Goal: Information Seeking & Learning: Check status

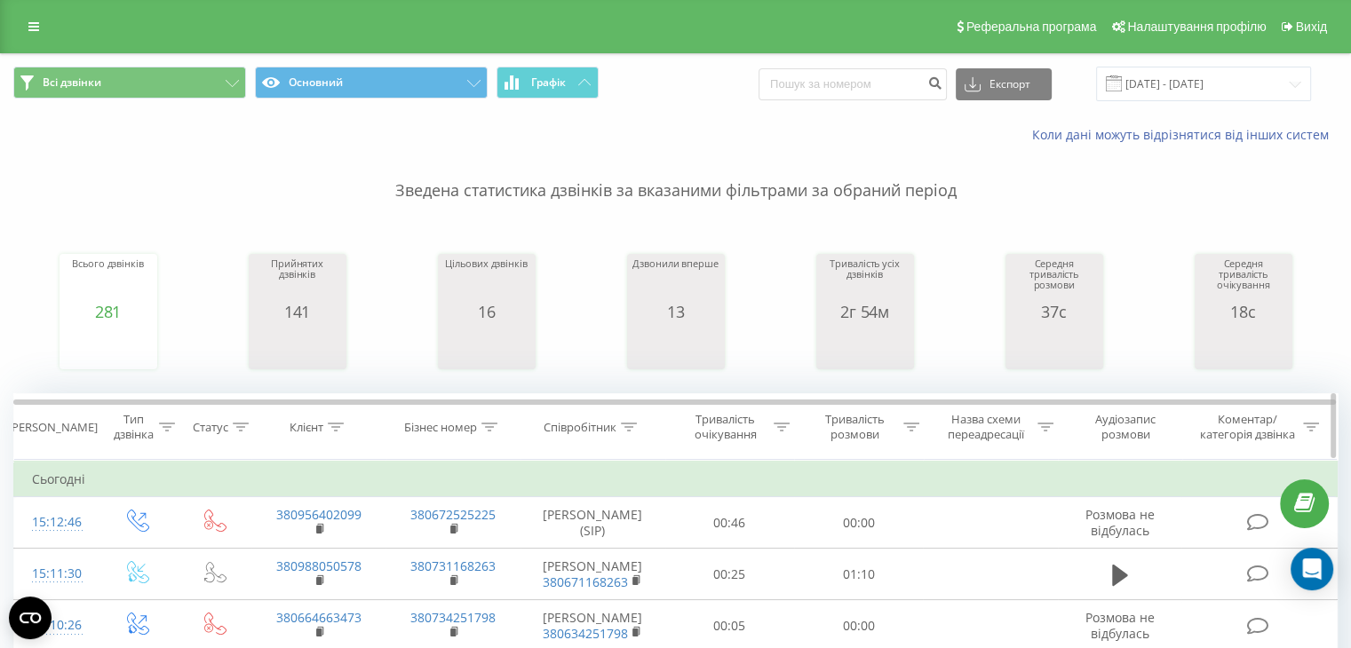
click at [666, 409] on th "Тривалість очікування" at bounding box center [730, 427] width 130 height 66
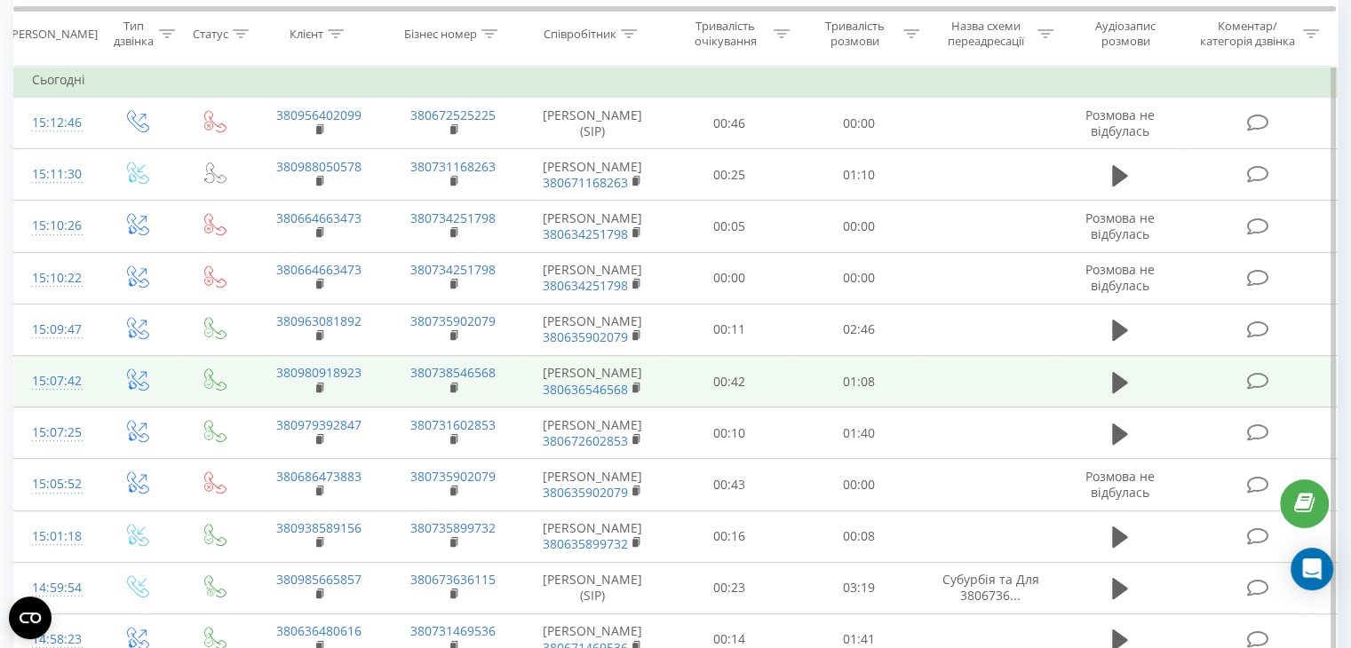
scroll to position [790, 0]
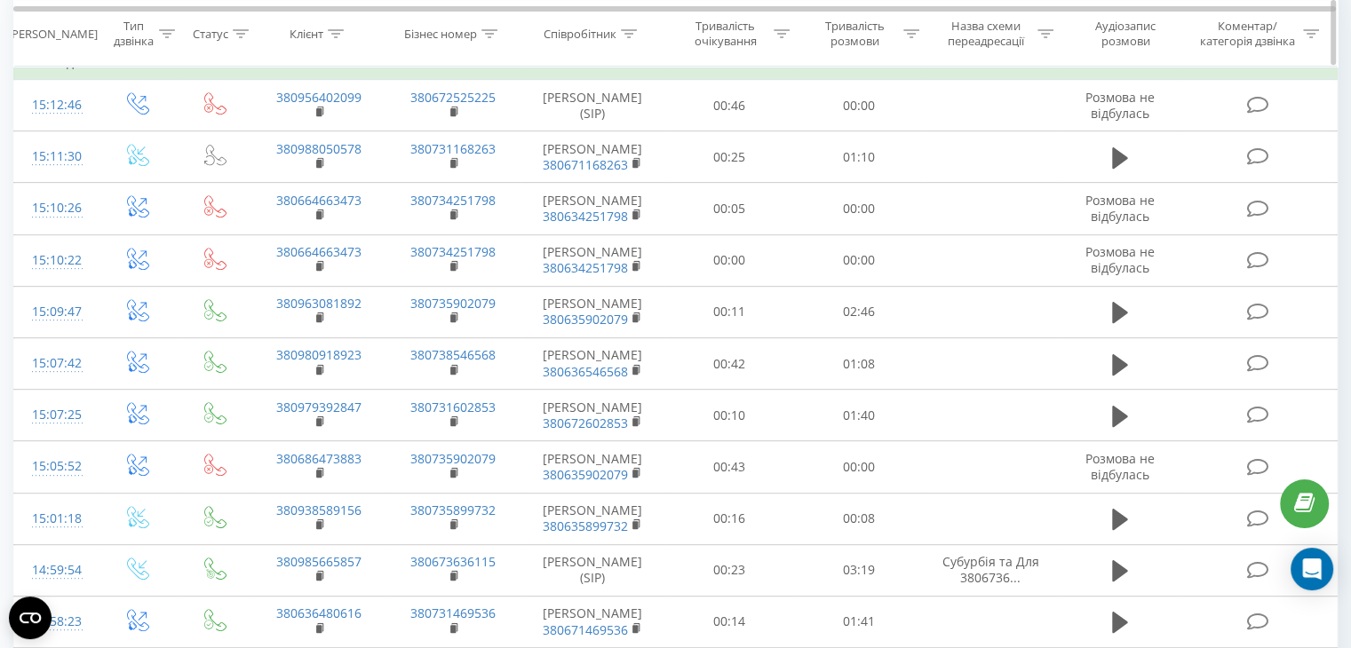
click at [585, 28] on div "Співробітник" at bounding box center [580, 33] width 73 height 15
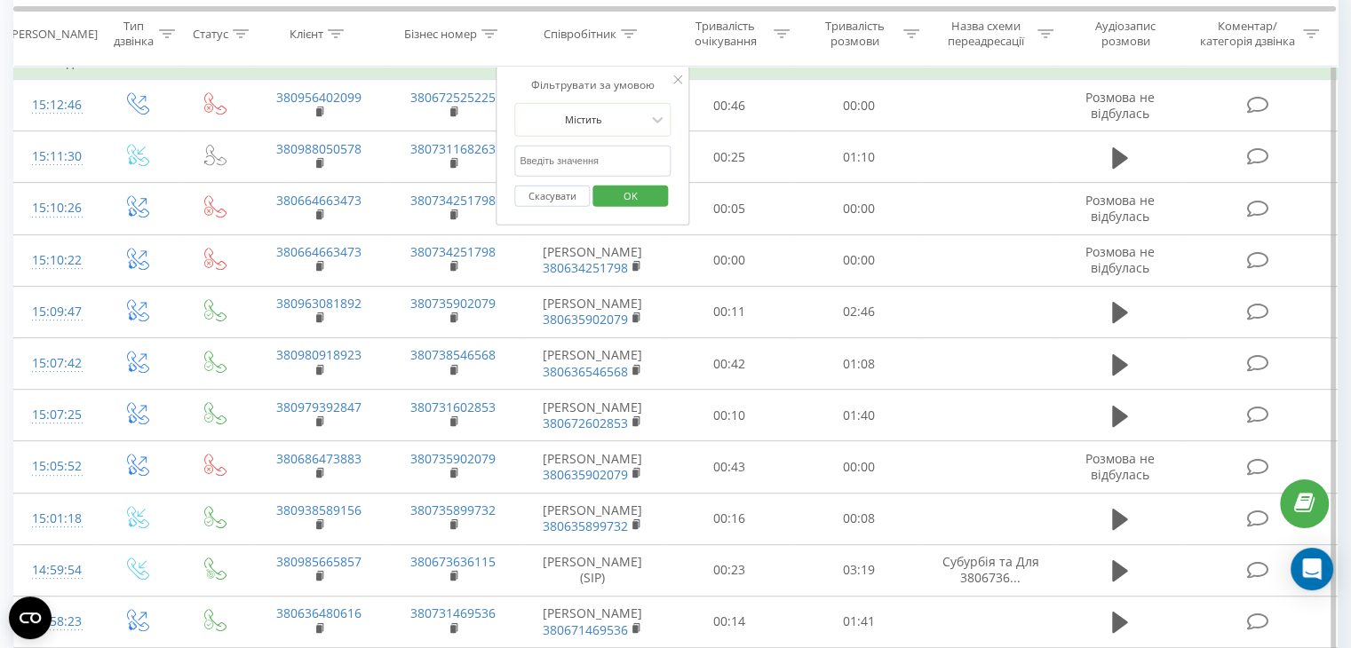
click at [576, 150] on input "text" at bounding box center [592, 161] width 156 height 31
type input "меліх"
click at [627, 191] on span "OK" at bounding box center [631, 195] width 50 height 28
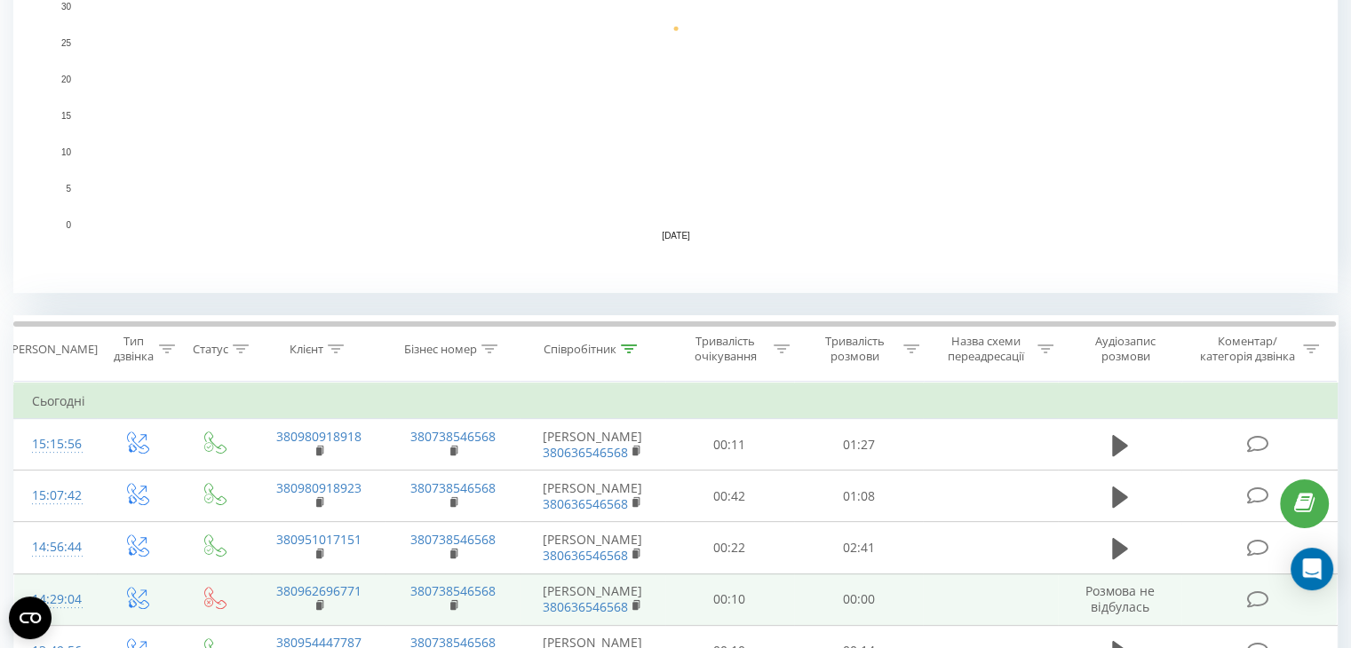
scroll to position [455, 0]
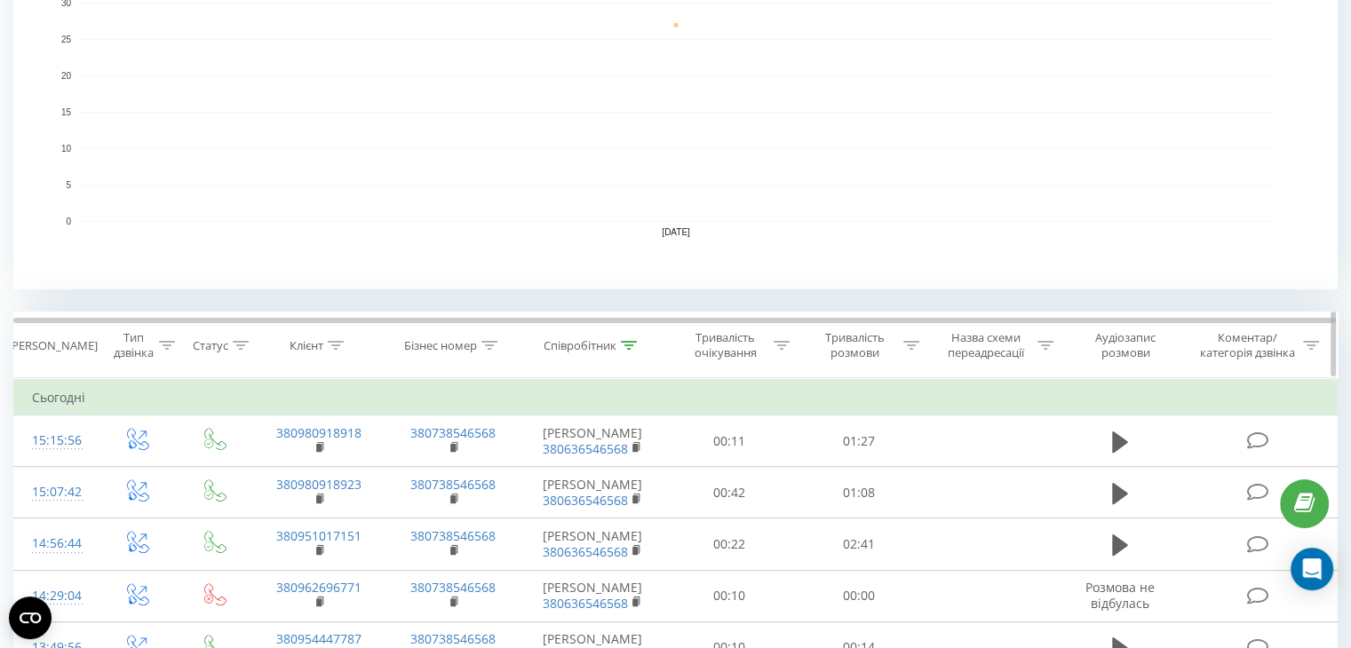
click at [632, 352] on div at bounding box center [629, 345] width 16 height 15
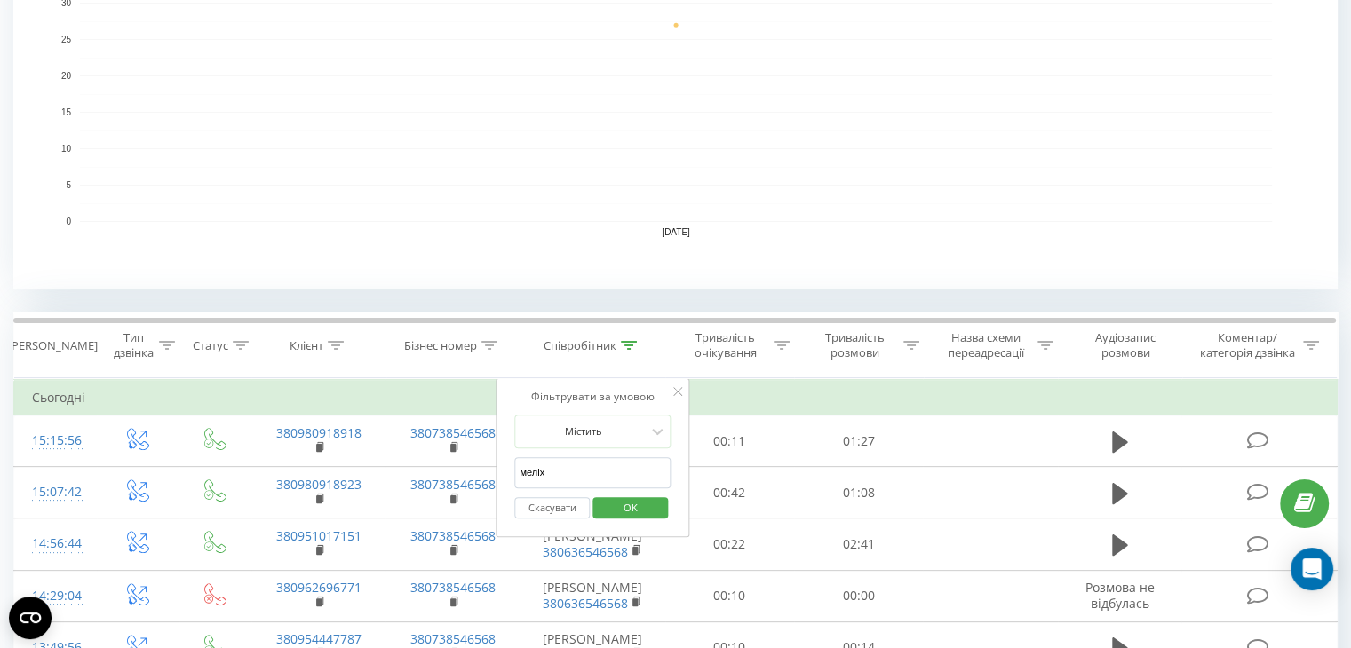
click at [578, 468] on input "меліх" at bounding box center [592, 472] width 156 height 31
type input "кост"
click at [633, 511] on span "OK" at bounding box center [631, 508] width 50 height 28
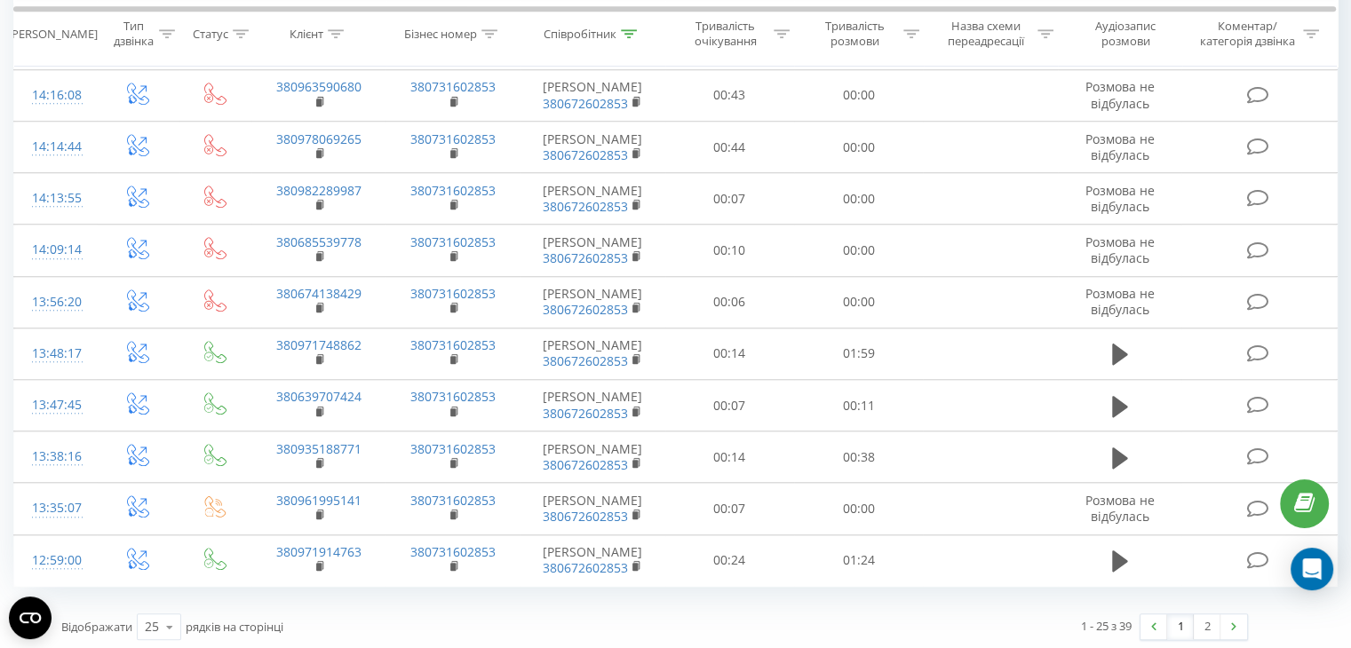
scroll to position [1575, 0]
click at [1214, 626] on link "2" at bounding box center [1207, 627] width 27 height 25
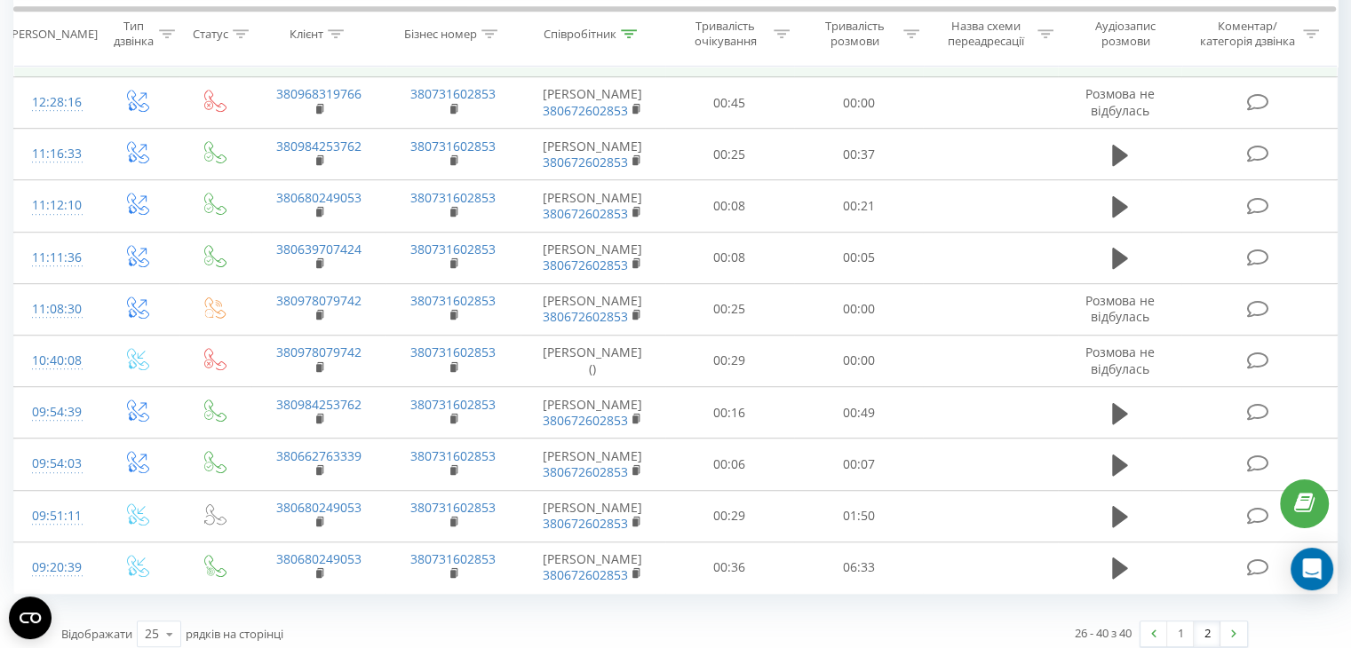
scroll to position [1060, 0]
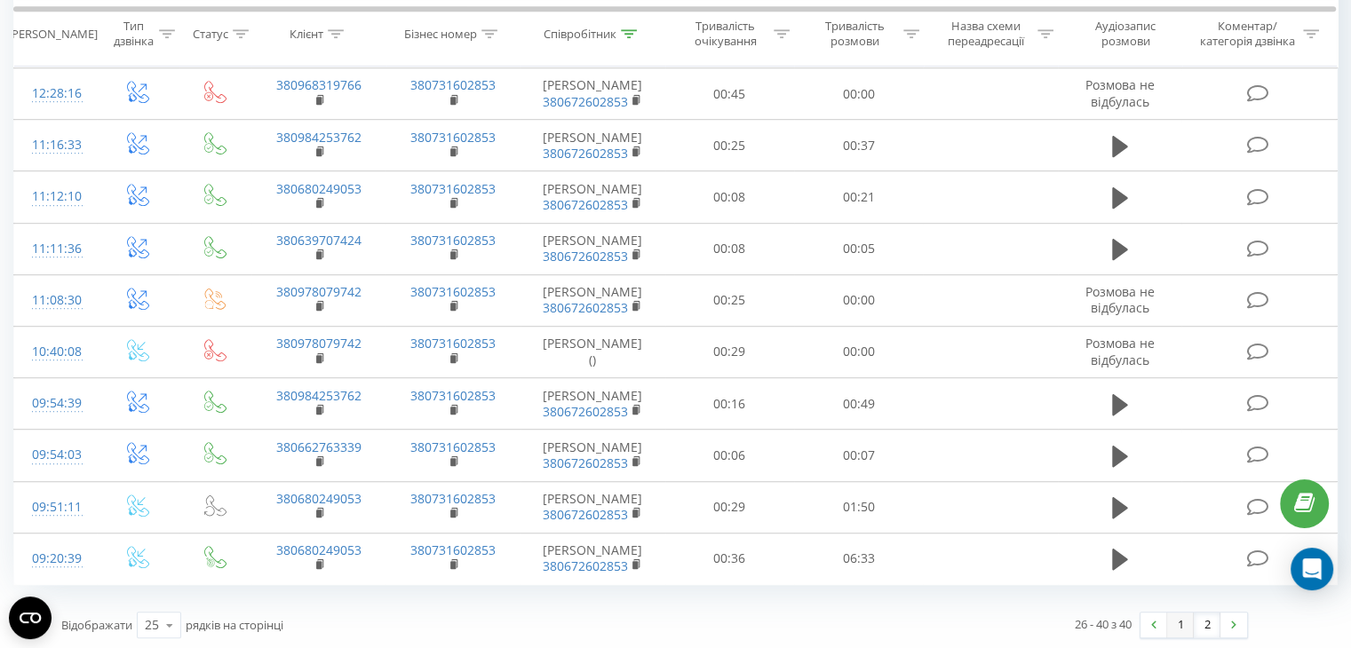
click at [1187, 619] on link "1" at bounding box center [1180, 625] width 27 height 25
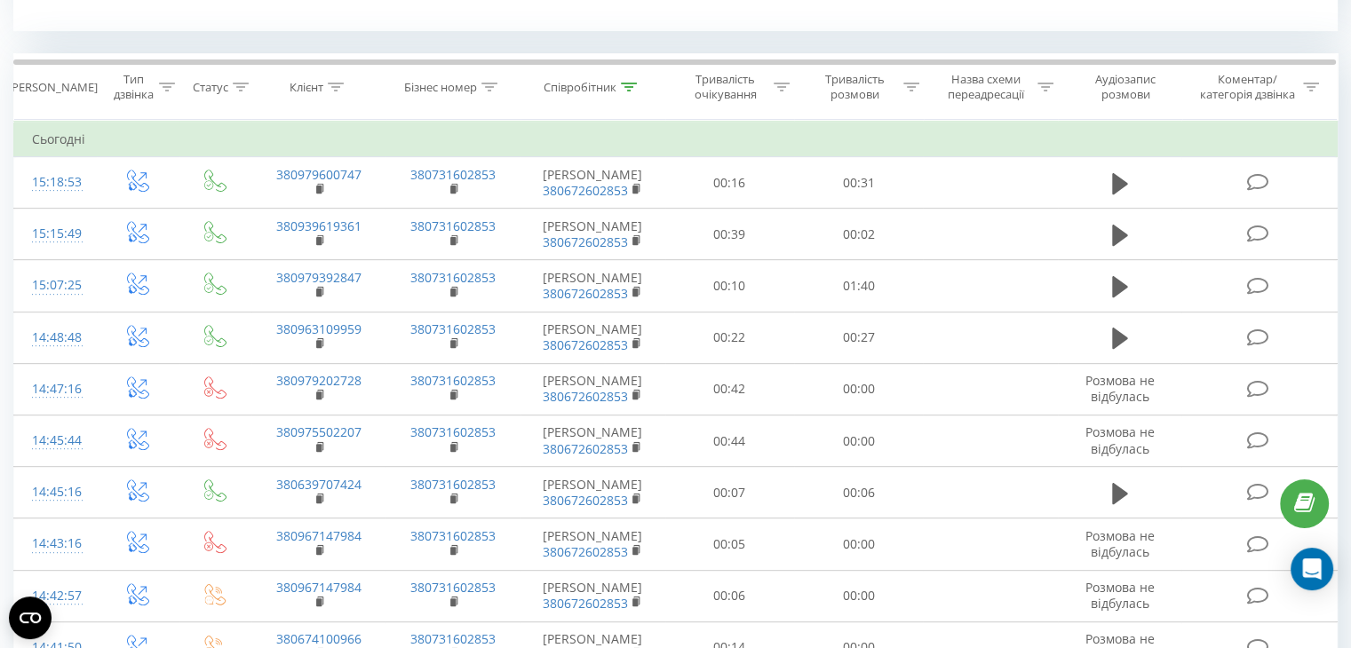
scroll to position [707, 0]
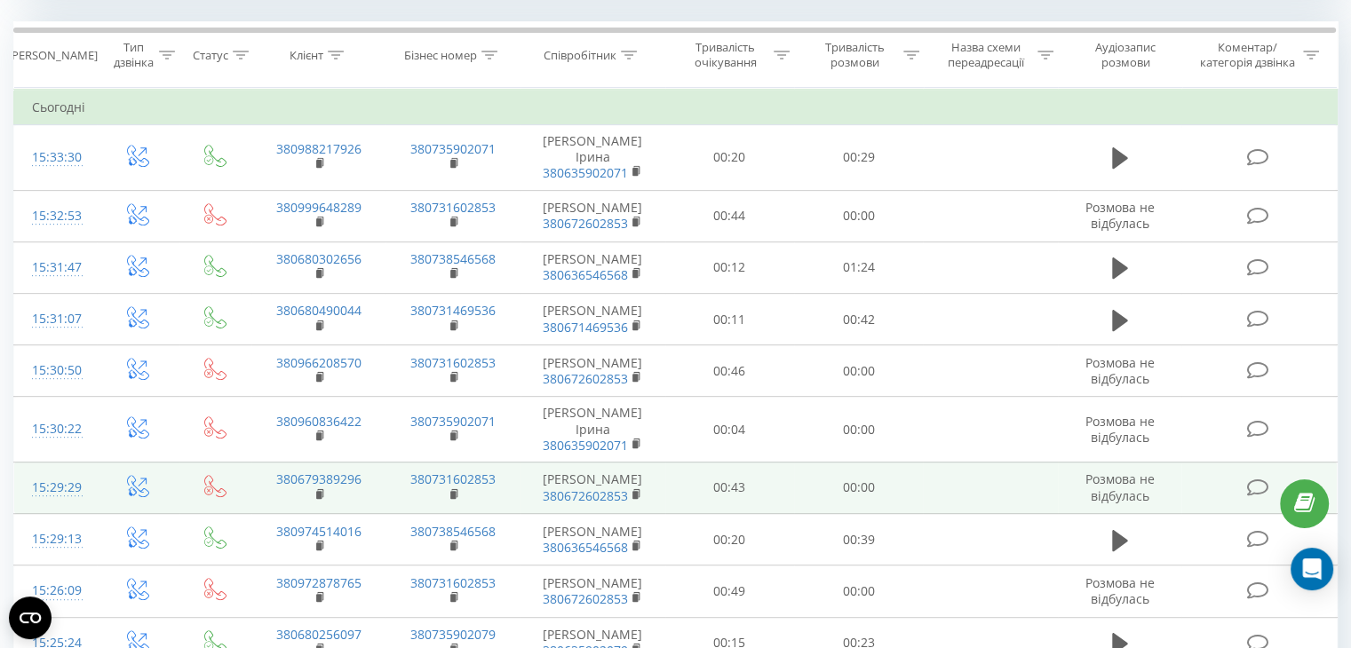
scroll to position [744, 0]
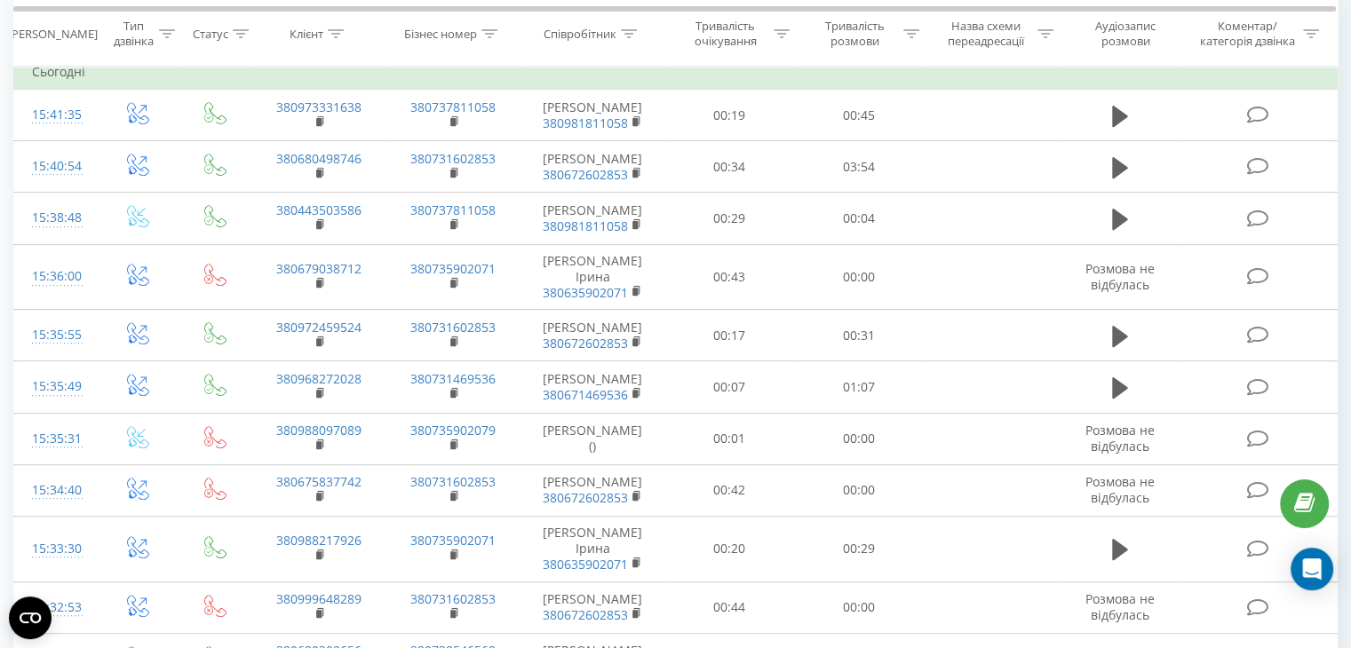
scroll to position [791, 0]
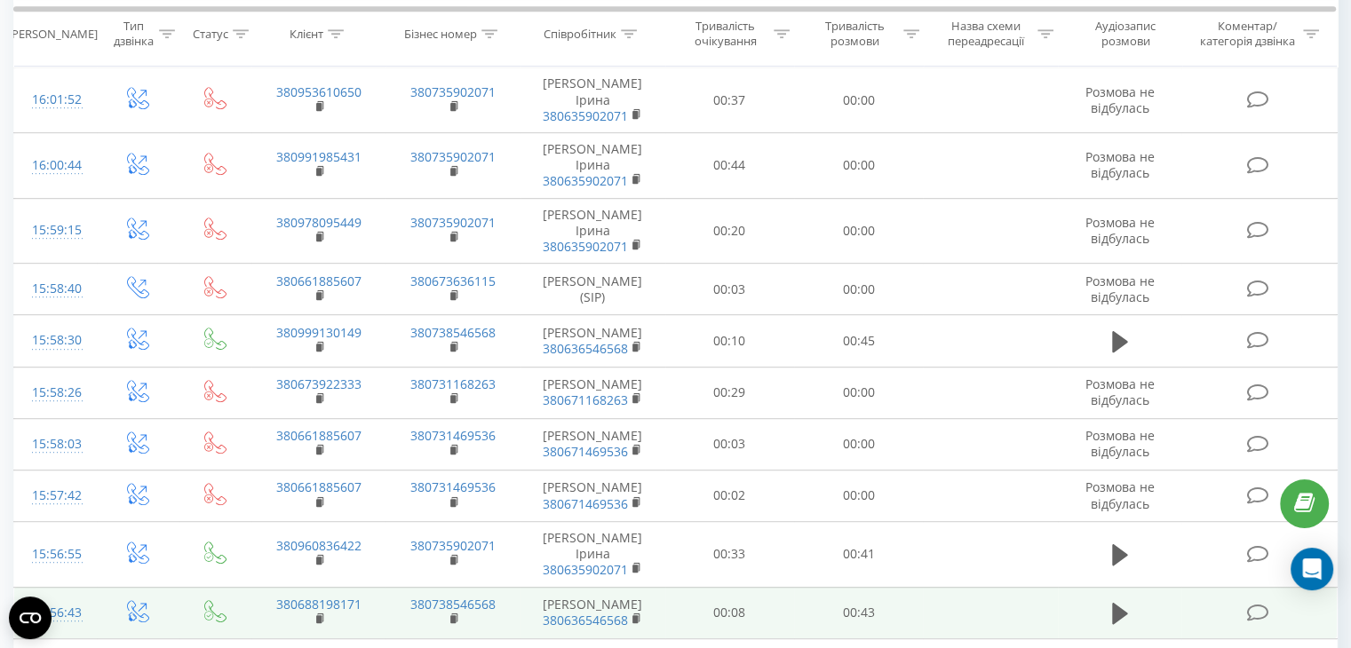
scroll to position [886, 0]
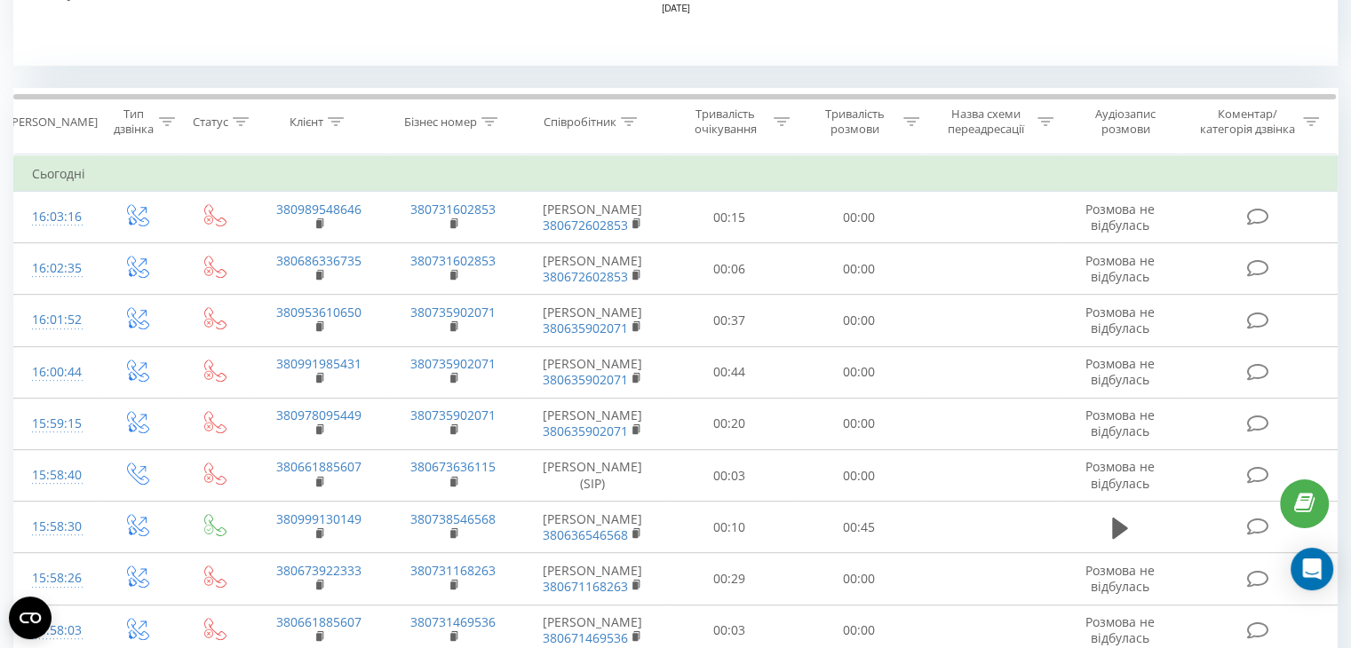
scroll to position [698, 0]
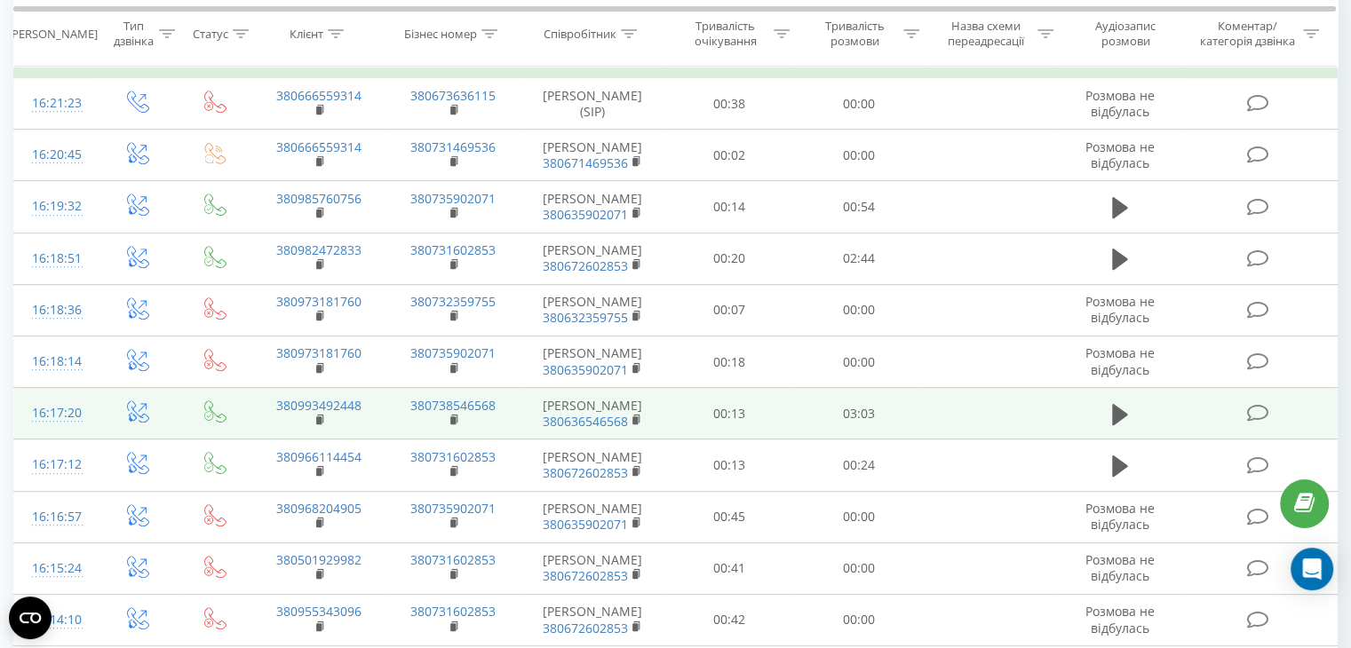
scroll to position [663, 0]
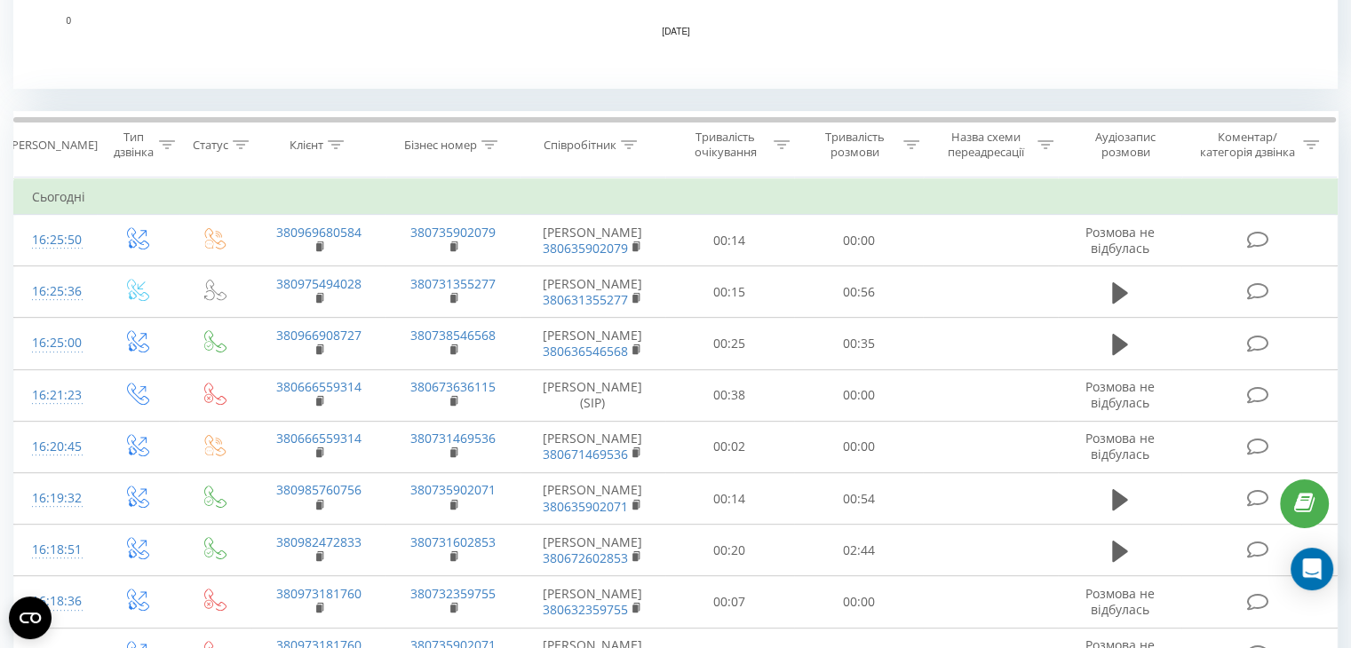
scroll to position [656, 0]
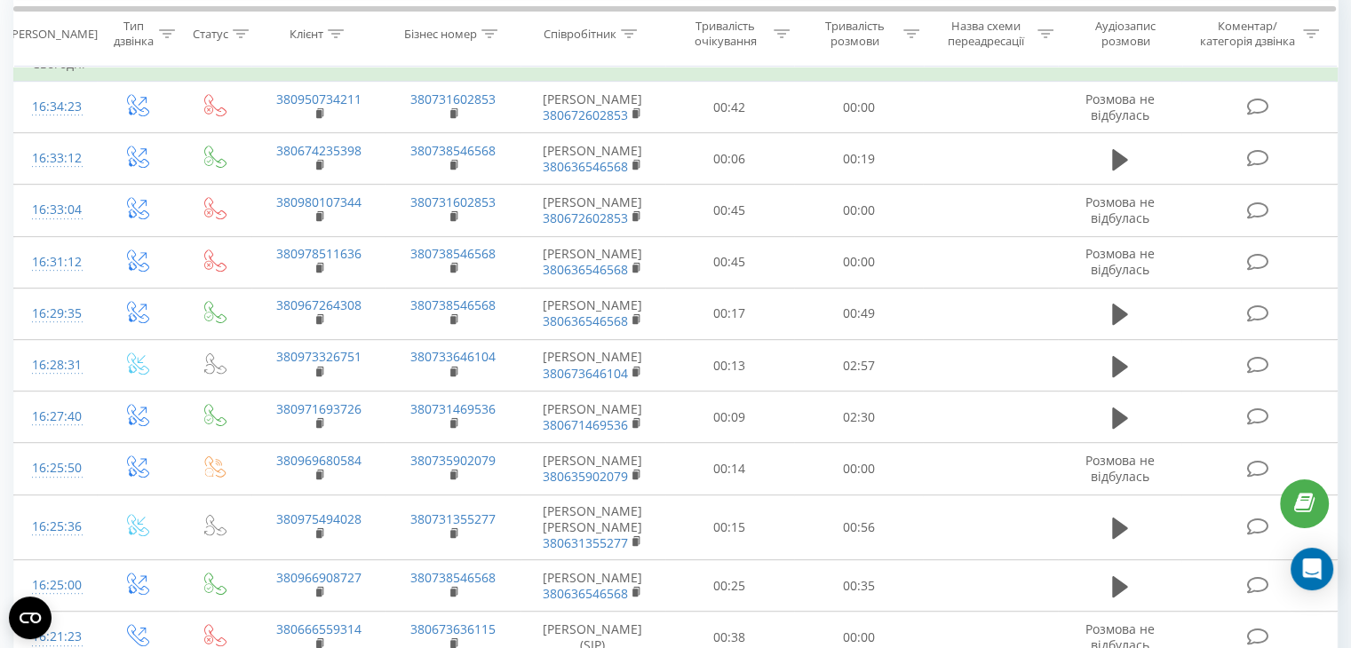
scroll to position [707, 0]
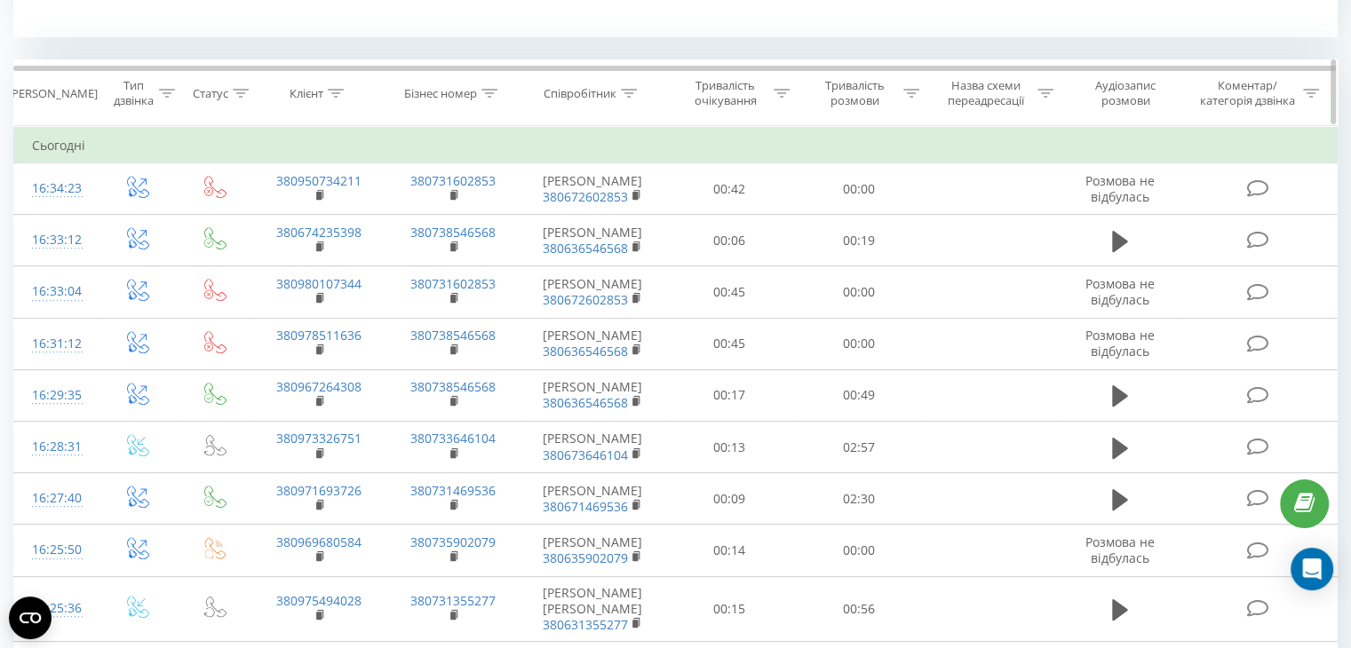
click at [610, 86] on div "Співробітник" at bounding box center [580, 93] width 73 height 15
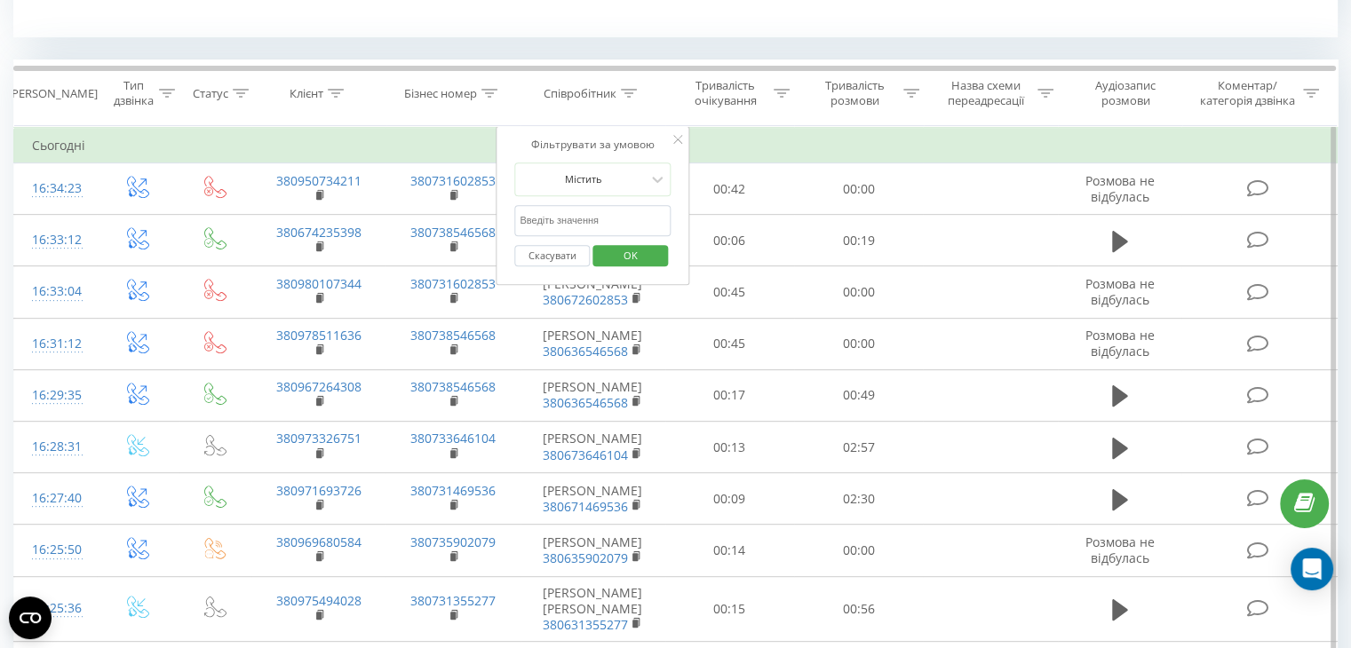
click at [601, 218] on input "text" at bounding box center [592, 220] width 156 height 31
type input "кост"
click at [625, 258] on span "OK" at bounding box center [631, 256] width 50 height 28
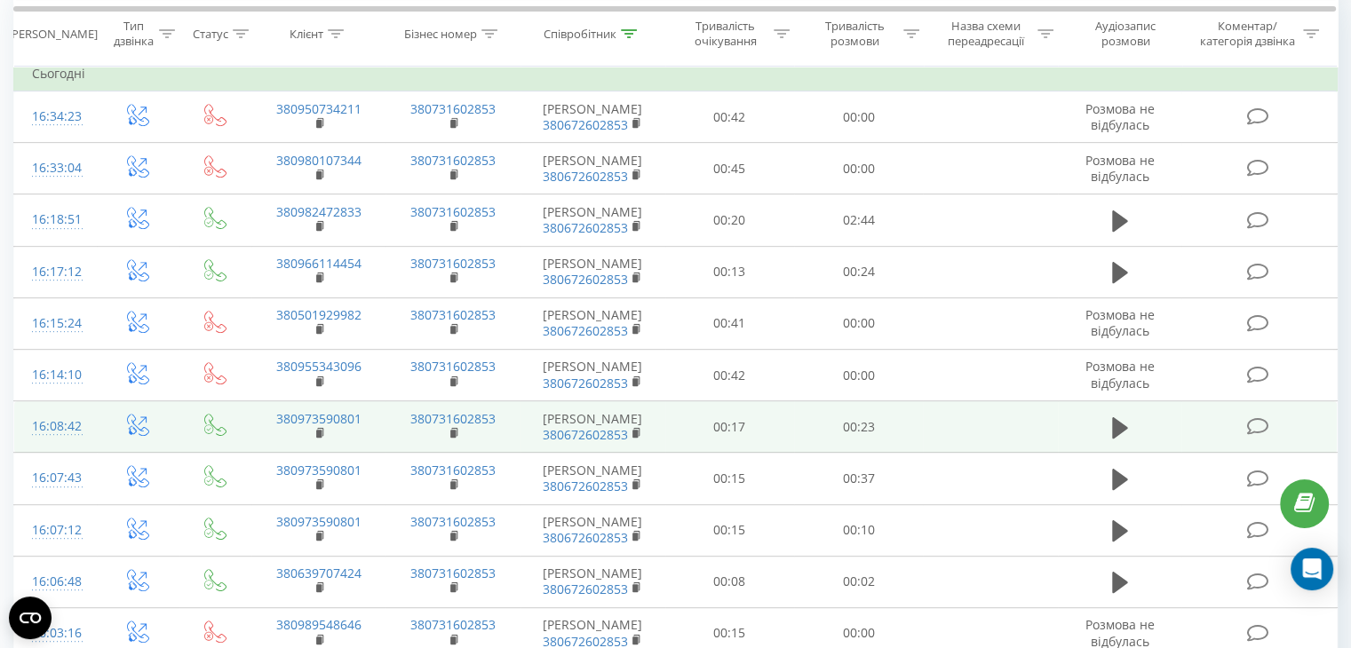
scroll to position [758, 0]
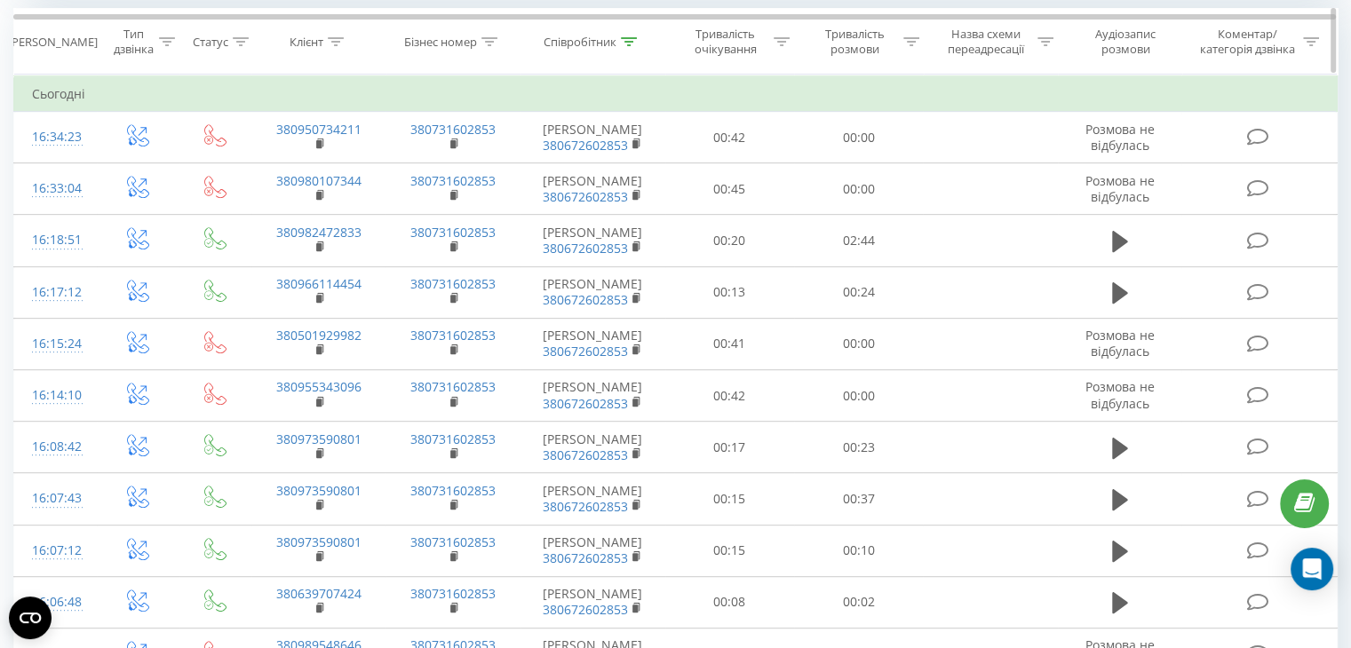
click at [615, 35] on div "Співробітник" at bounding box center [580, 42] width 73 height 15
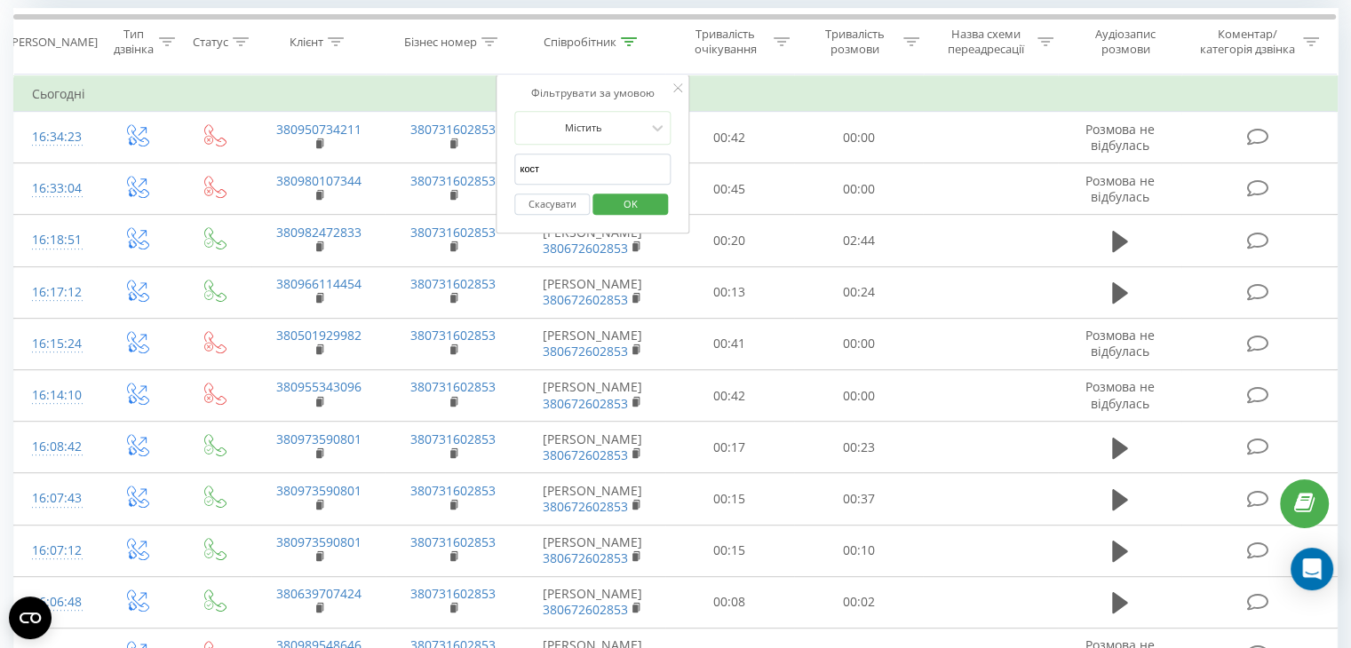
click at [597, 167] on input "кост" at bounding box center [592, 169] width 156 height 31
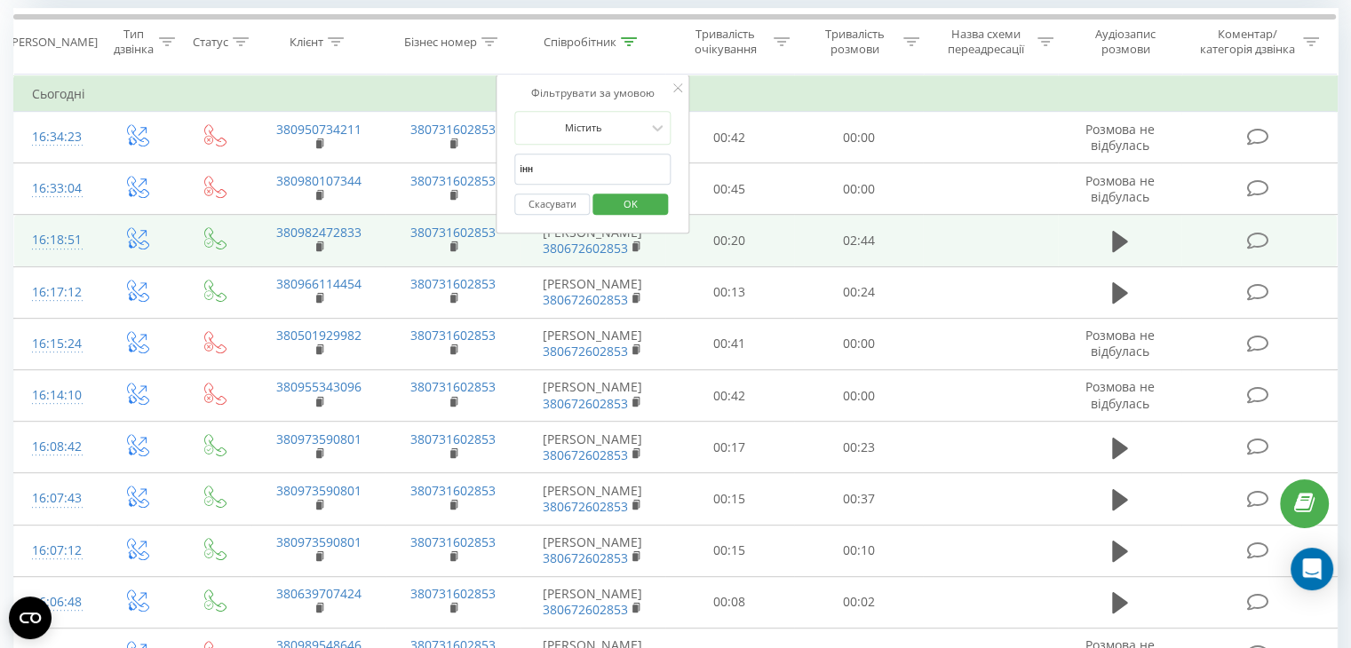
type input "Інна"
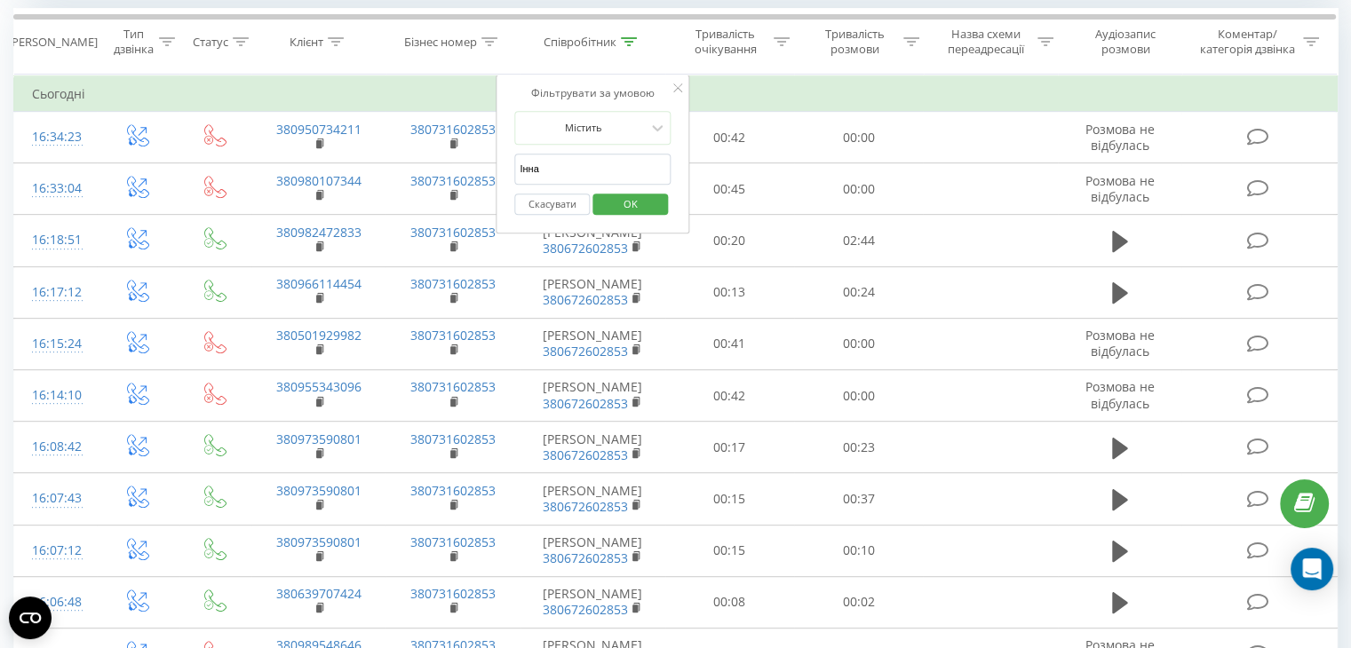
click at [620, 198] on span "OK" at bounding box center [631, 204] width 50 height 28
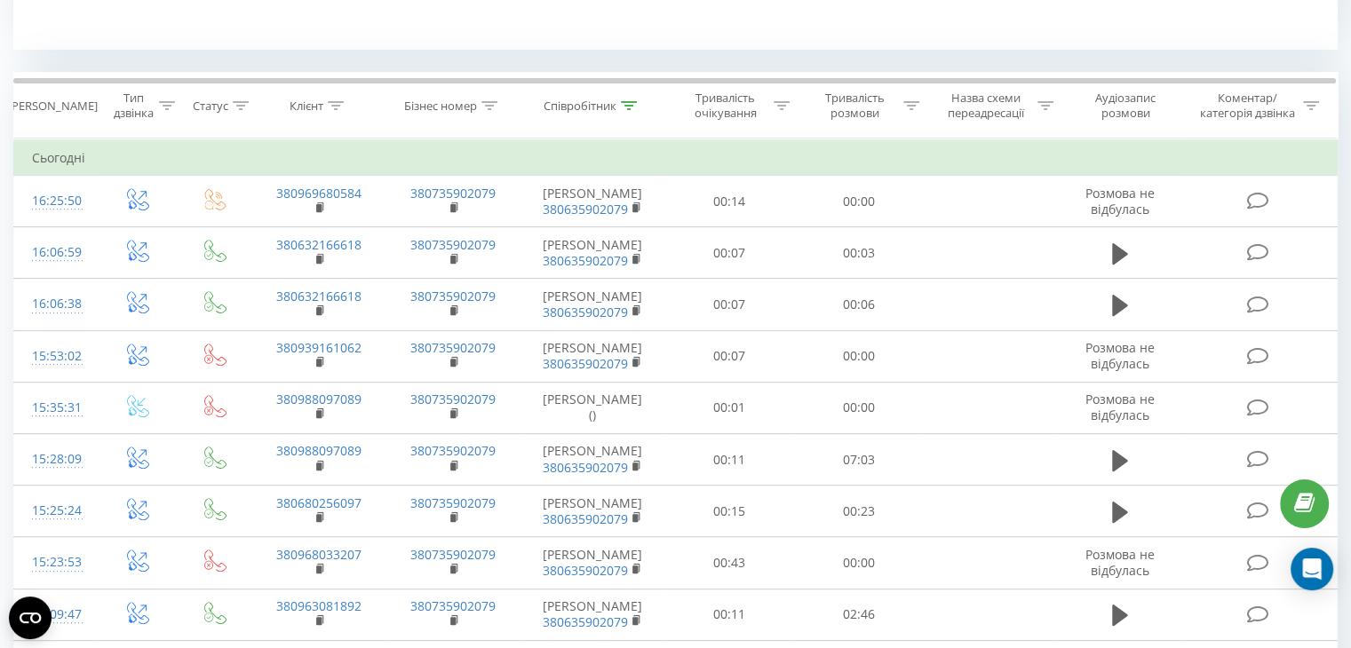
scroll to position [727, 0]
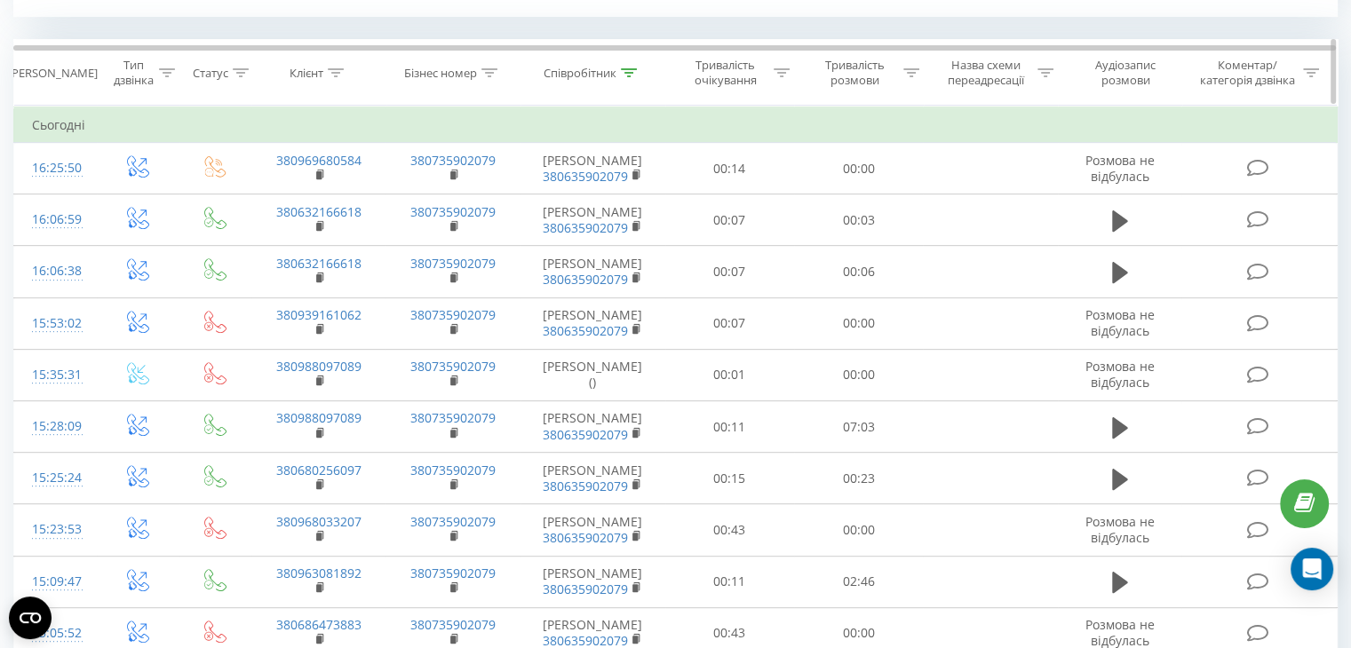
click at [627, 74] on icon at bounding box center [629, 72] width 16 height 9
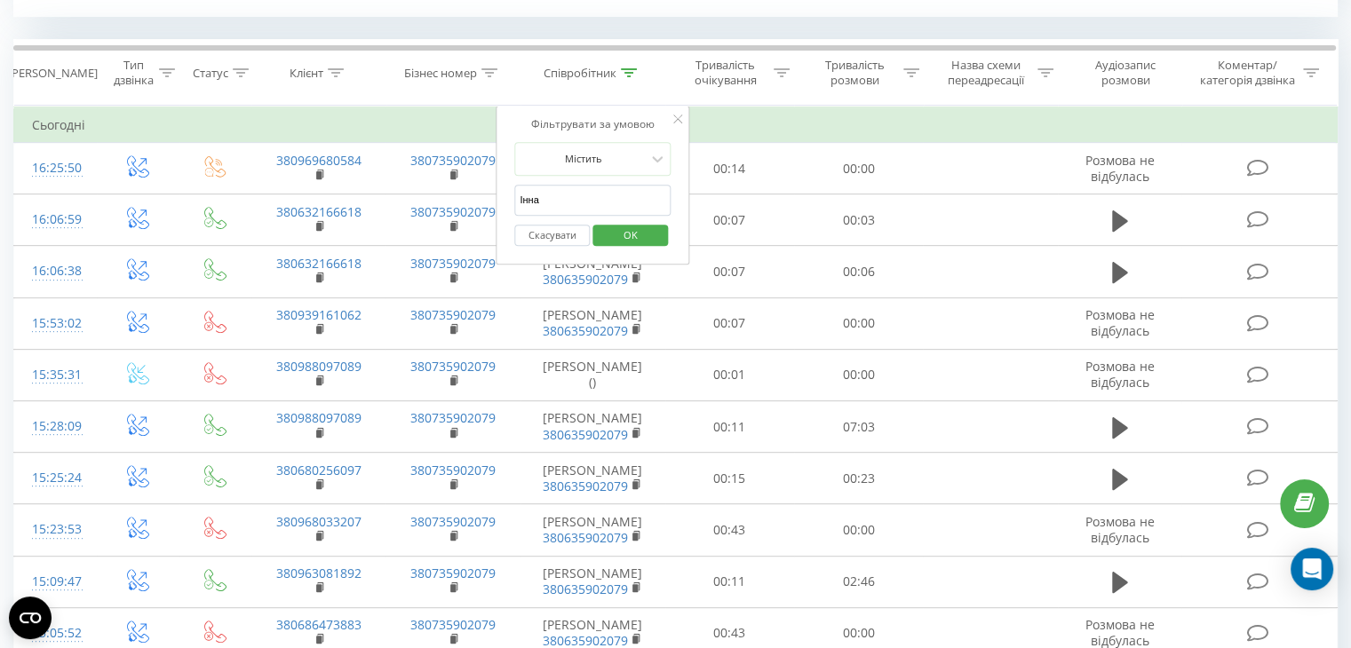
click at [571, 204] on input "Інна" at bounding box center [592, 200] width 156 height 31
click at [622, 238] on span "OK" at bounding box center [631, 235] width 50 height 28
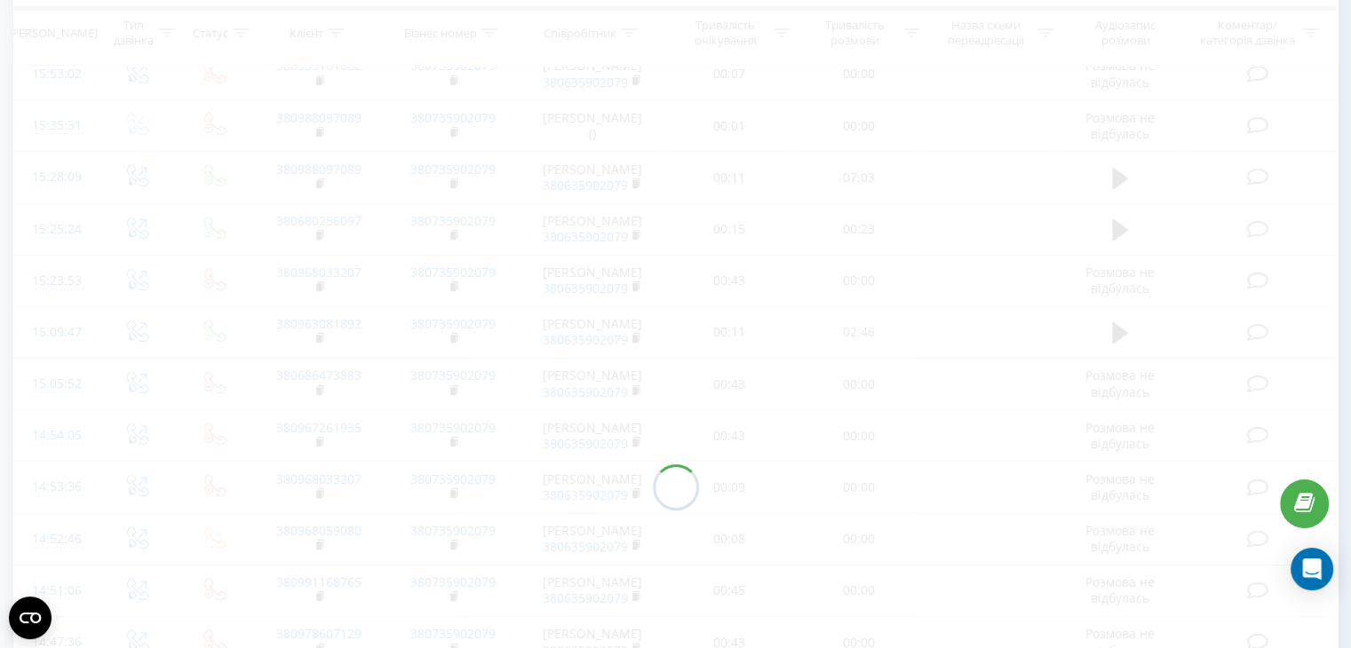
scroll to position [977, 0]
